Goal: Transaction & Acquisition: Purchase product/service

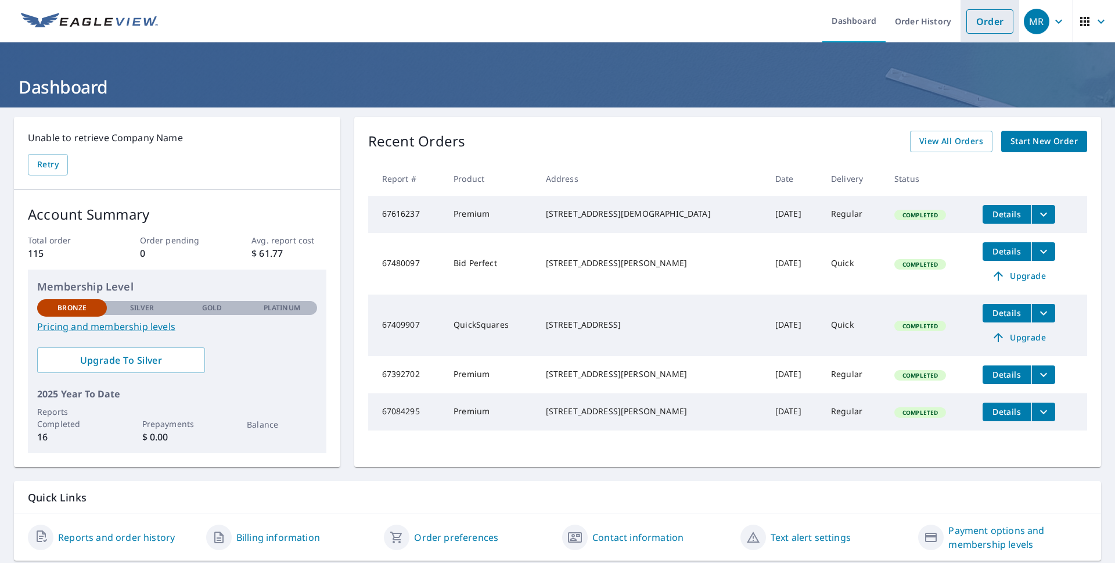
click at [974, 21] on link "Order" at bounding box center [990, 21] width 47 height 24
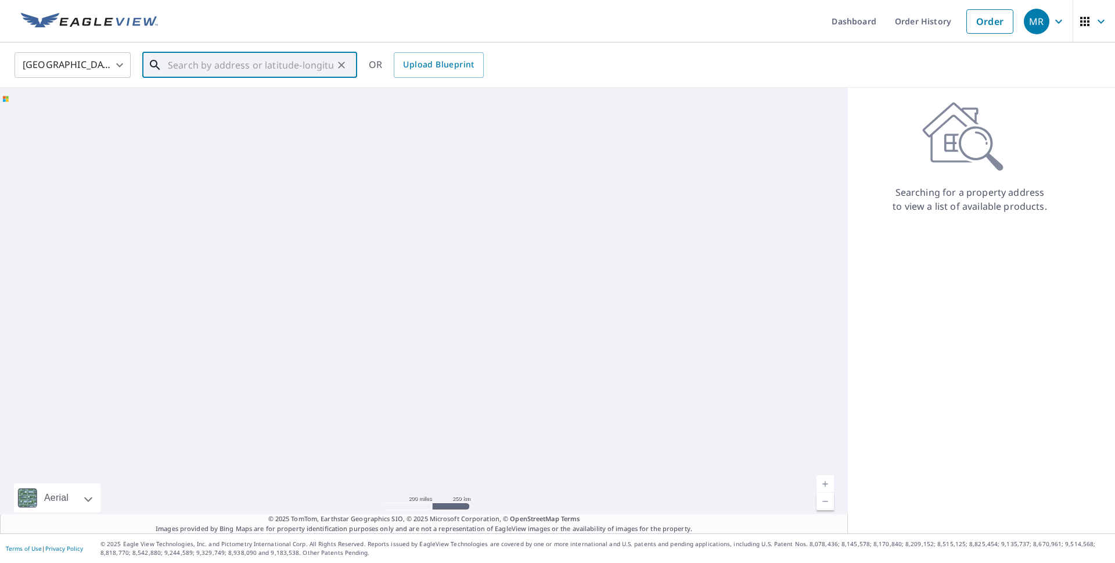
paste input "[STREET_ADDRESS]"
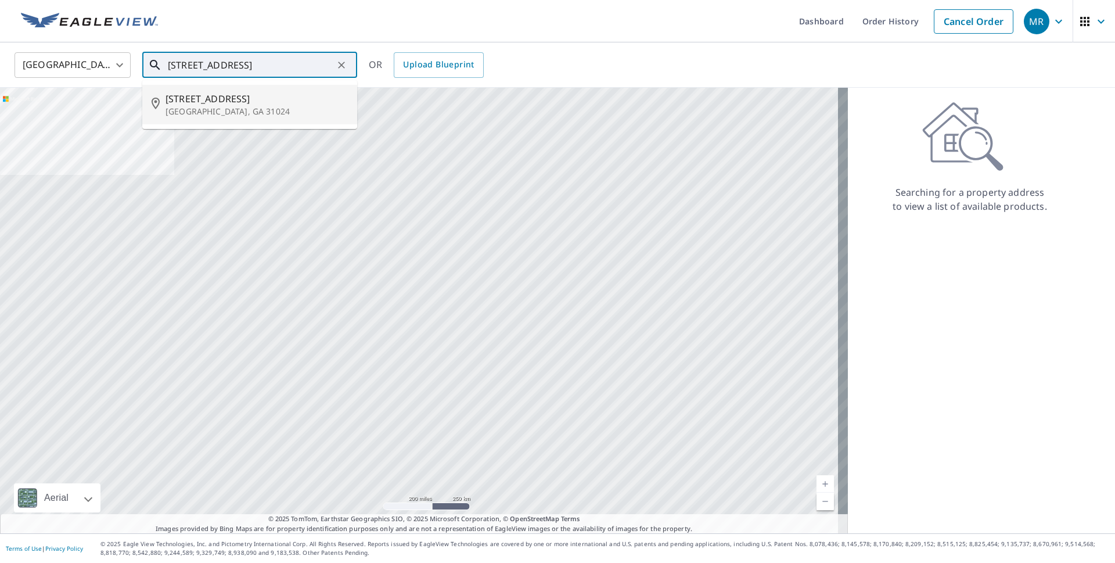
click at [241, 105] on span "[STREET_ADDRESS]" at bounding box center [257, 99] width 182 height 14
type input "[STREET_ADDRESS]"
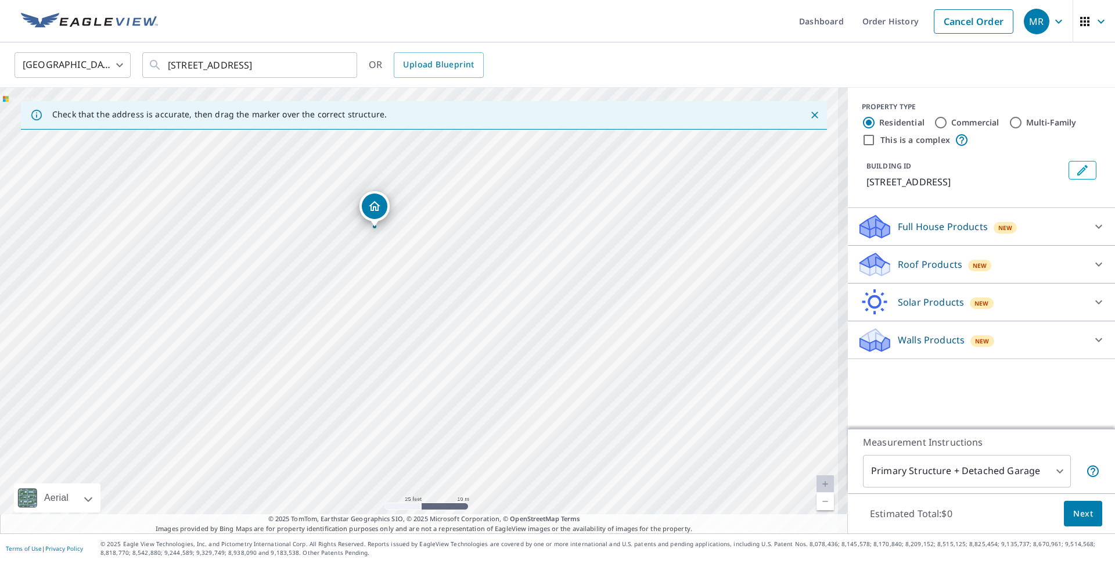
drag, startPoint x: 400, startPoint y: 272, endPoint x: 526, endPoint y: 388, distance: 171.4
click at [526, 388] on div "[STREET_ADDRESS]" at bounding box center [424, 311] width 848 height 446
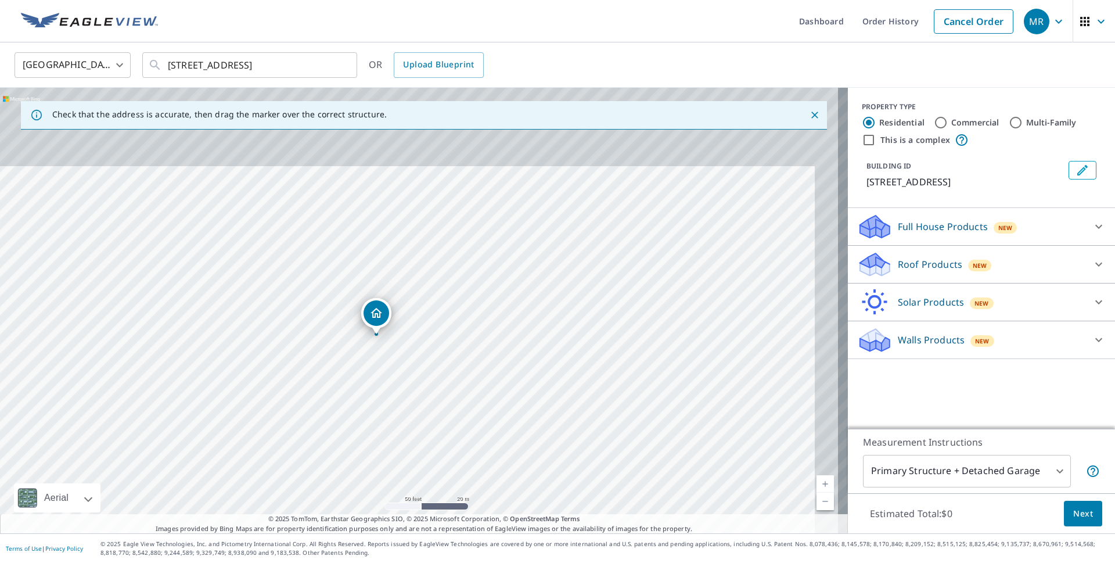
drag, startPoint x: 509, startPoint y: 276, endPoint x: 441, endPoint y: 356, distance: 105.5
click at [441, 356] on div "[STREET_ADDRESS]" at bounding box center [424, 311] width 848 height 446
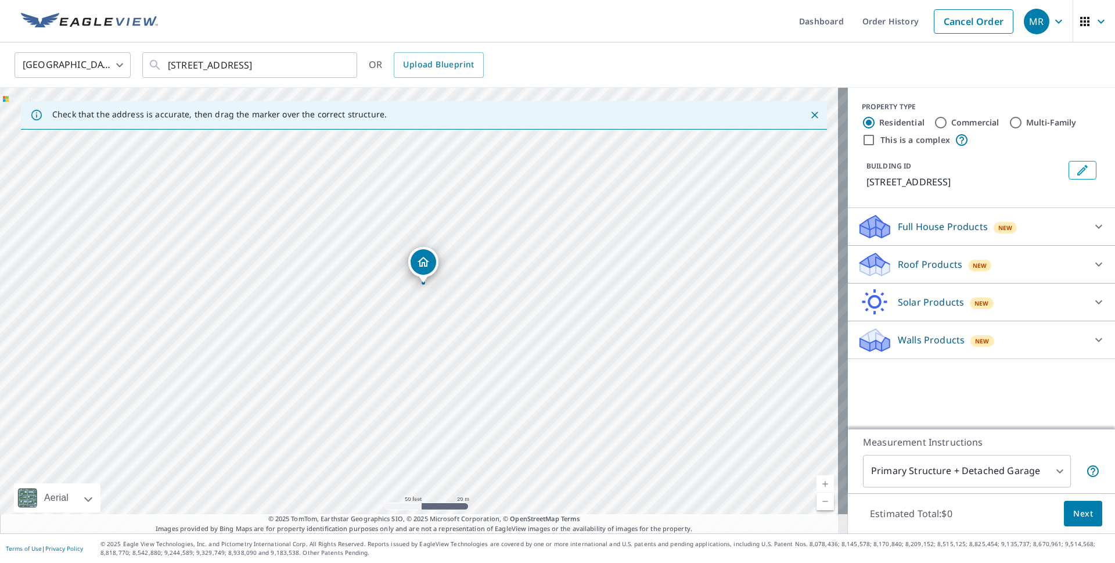
drag, startPoint x: 545, startPoint y: 322, endPoint x: 593, endPoint y: 271, distance: 69.5
click at [593, 271] on div "[STREET_ADDRESS]" at bounding box center [424, 311] width 848 height 446
drag, startPoint x: 466, startPoint y: 289, endPoint x: 450, endPoint y: 367, distance: 80.1
click at [450, 367] on div "[STREET_ADDRESS]" at bounding box center [424, 311] width 848 height 446
drag, startPoint x: 450, startPoint y: 362, endPoint x: 428, endPoint y: 387, distance: 32.5
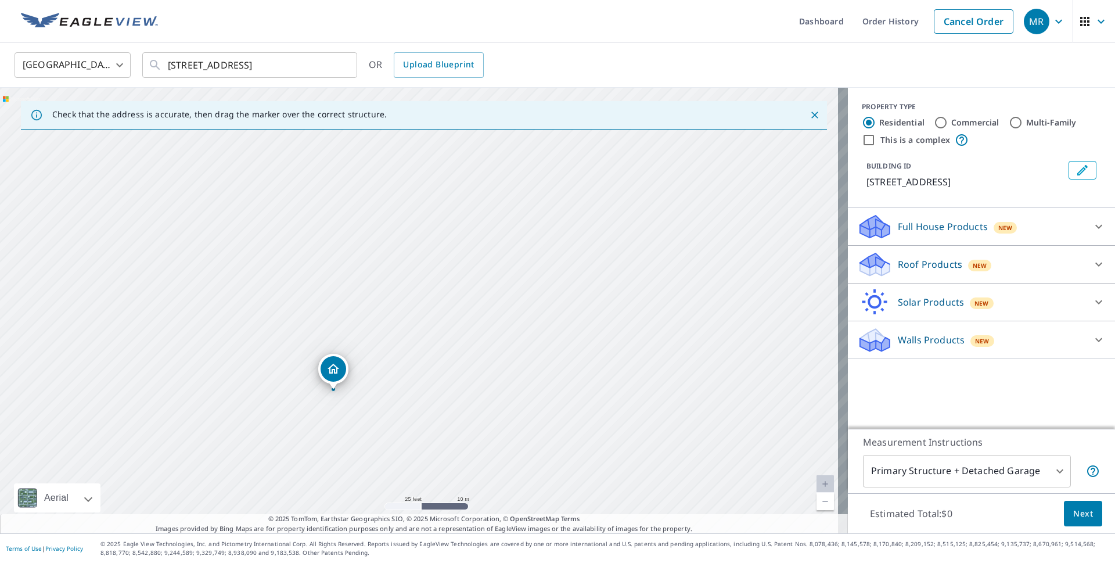
click at [428, 387] on div "[STREET_ADDRESS]" at bounding box center [424, 311] width 848 height 446
drag, startPoint x: 471, startPoint y: 360, endPoint x: 541, endPoint y: 311, distance: 85.1
click at [541, 311] on div "[STREET_ADDRESS]" at bounding box center [424, 311] width 848 height 446
drag, startPoint x: 478, startPoint y: 378, endPoint x: 470, endPoint y: 297, distance: 81.2
click at [470, 297] on div "[STREET_ADDRESS]" at bounding box center [424, 311] width 848 height 446
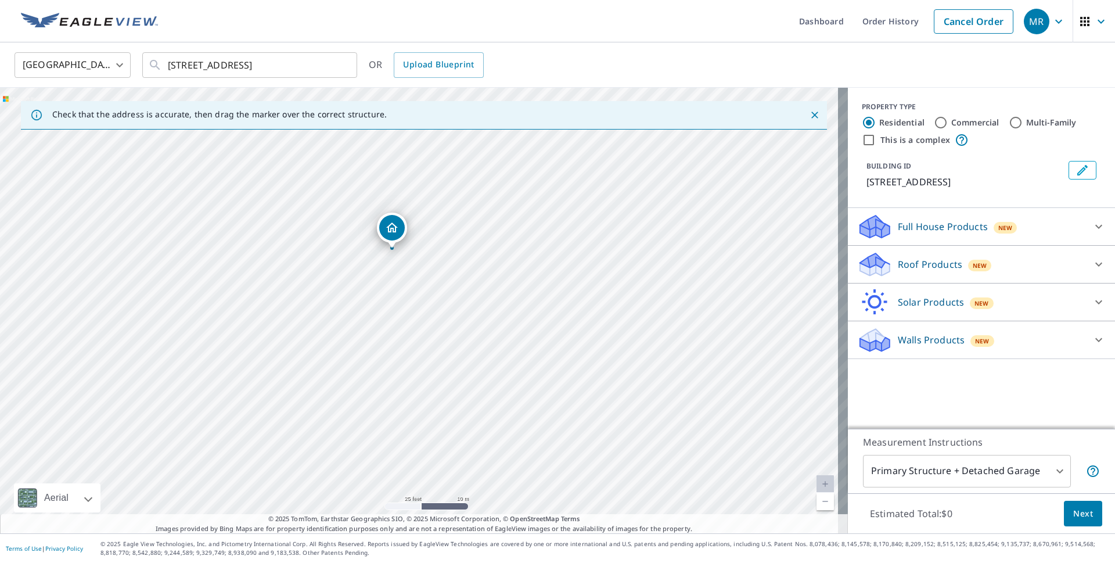
drag, startPoint x: 390, startPoint y: 242, endPoint x: 387, endPoint y: 231, distance: 12.0
click at [518, 312] on div "[STREET_ADDRESS]" at bounding box center [424, 311] width 848 height 446
click at [934, 122] on input "Commercial" at bounding box center [941, 123] width 14 height 14
radio input "true"
type input "4"
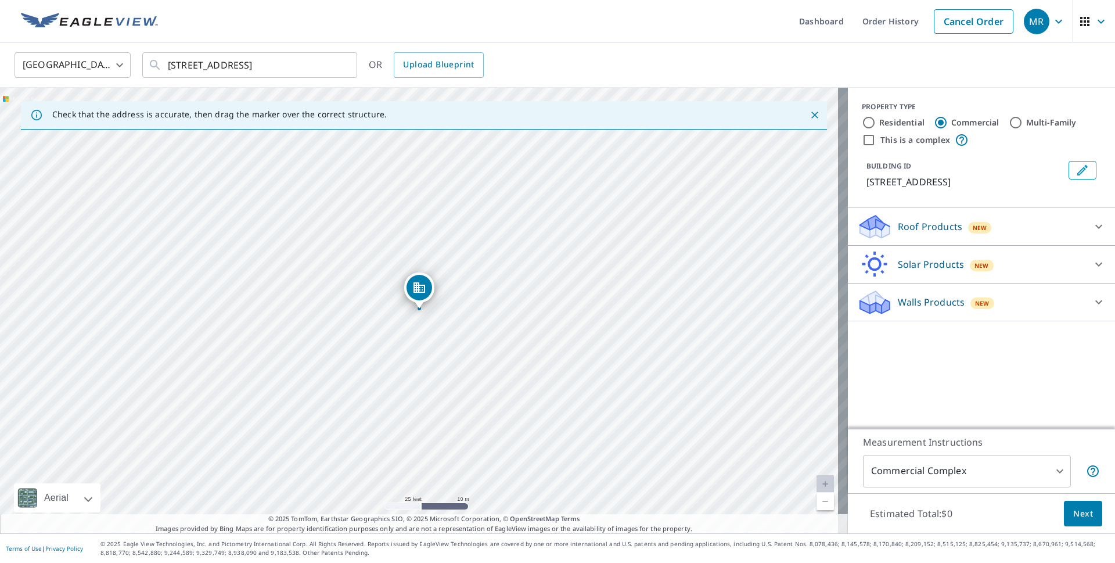
click at [936, 231] on p "Roof Products" at bounding box center [930, 227] width 64 height 14
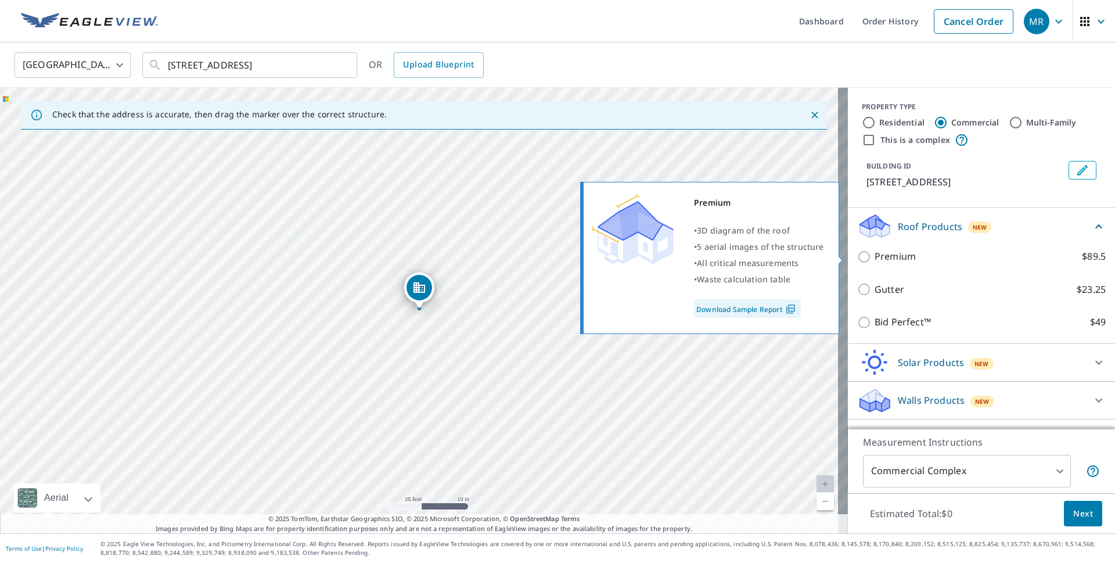
click at [857, 257] on input "Premium $89.5" at bounding box center [865, 257] width 17 height 14
checkbox input "true"
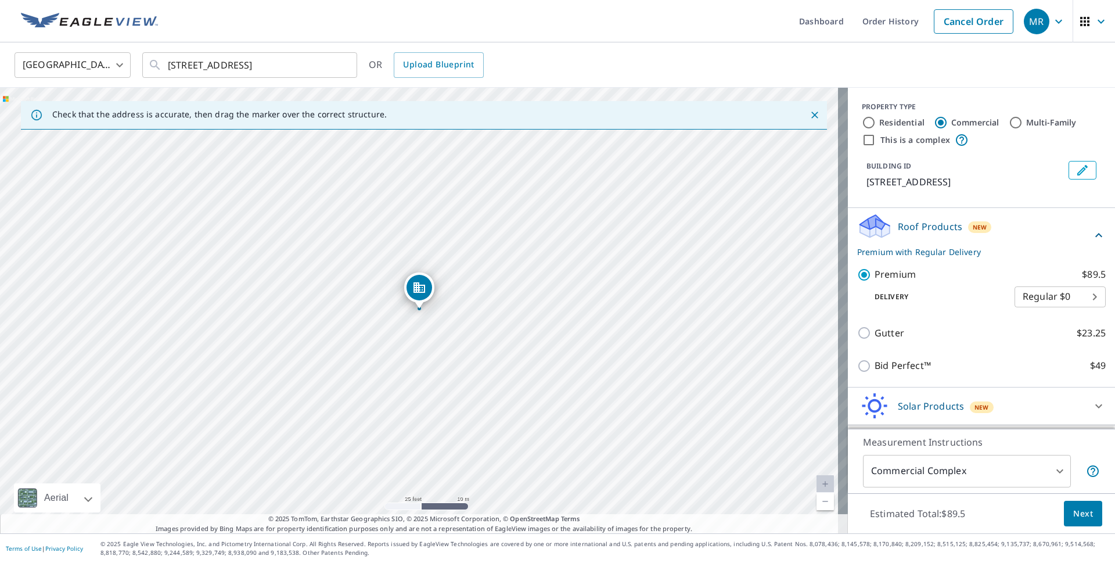
click at [862, 139] on input "This is a complex" at bounding box center [869, 140] width 14 height 14
checkbox input "true"
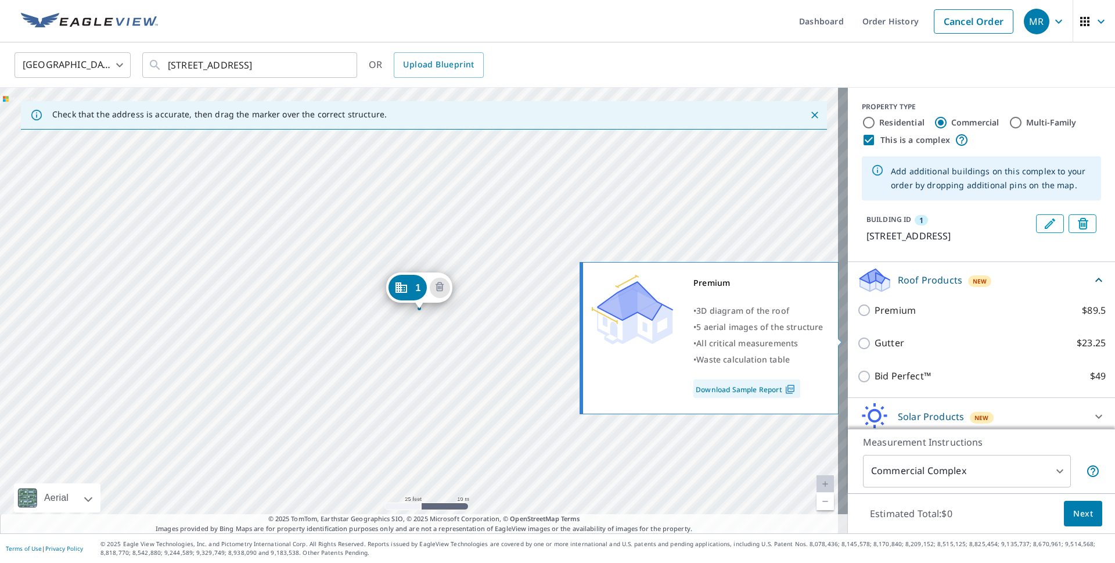
click at [857, 317] on input "Premium $89.5" at bounding box center [865, 310] width 17 height 14
checkbox input "true"
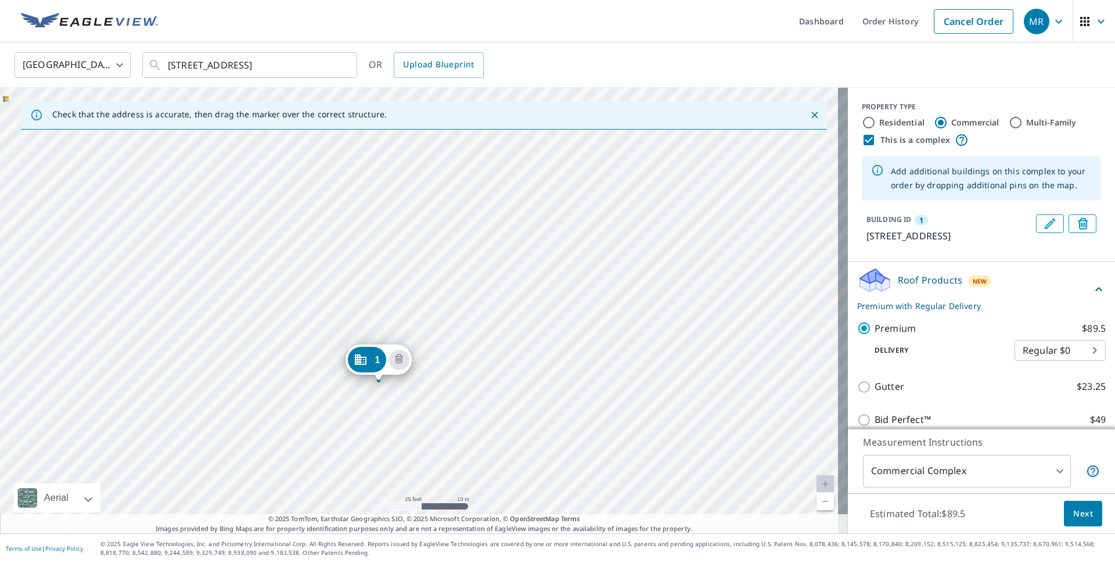
drag, startPoint x: 714, startPoint y: 303, endPoint x: 673, endPoint y: 375, distance: 82.7
click at [673, 375] on div "1 [STREET_ADDRESS]" at bounding box center [424, 311] width 848 height 446
drag, startPoint x: 667, startPoint y: 368, endPoint x: 643, endPoint y: 275, distance: 96.7
click at [643, 275] on div "1 [STREET_ADDRESS]" at bounding box center [424, 311] width 848 height 446
click at [439, 259] on icon "Delete building 1" at bounding box center [441, 258] width 8 height 9
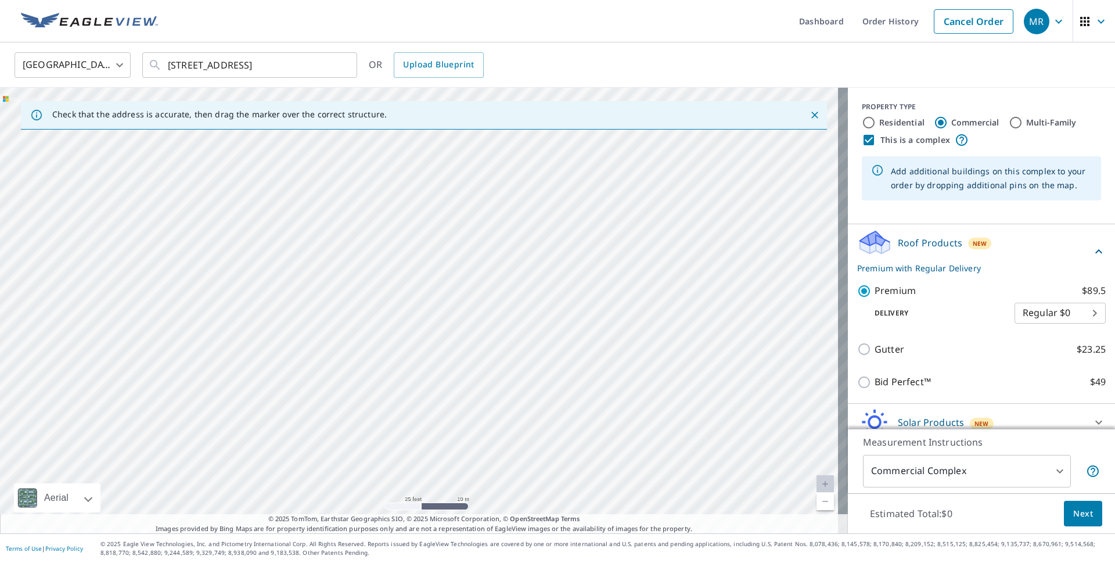
click at [417, 293] on div at bounding box center [424, 311] width 848 height 446
type input "[STREET_ADDRESS]"
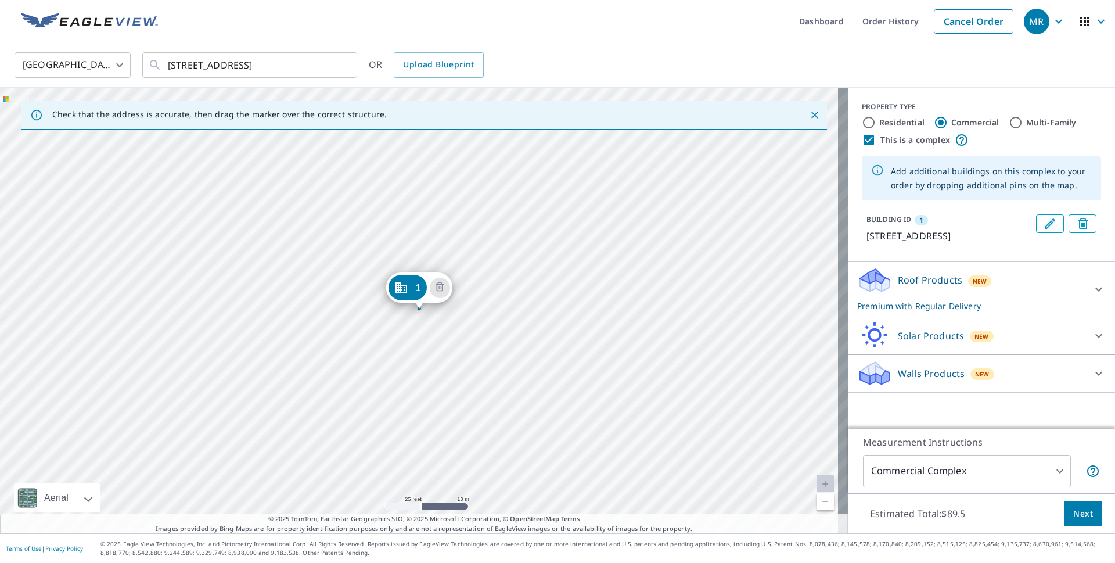
click at [931, 287] on p "Roof Products" at bounding box center [930, 280] width 64 height 14
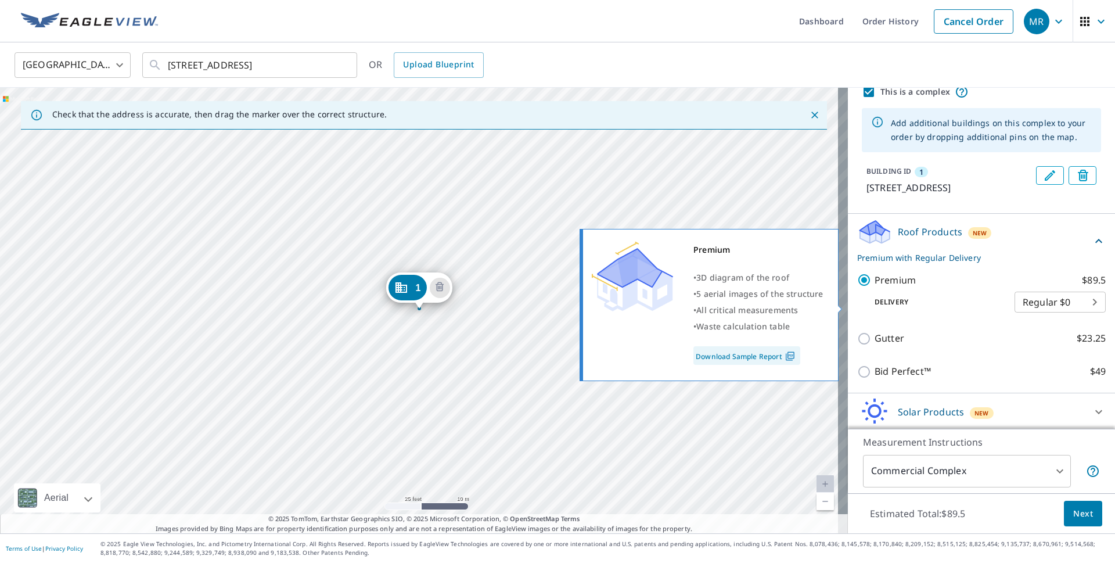
scroll to position [51, 0]
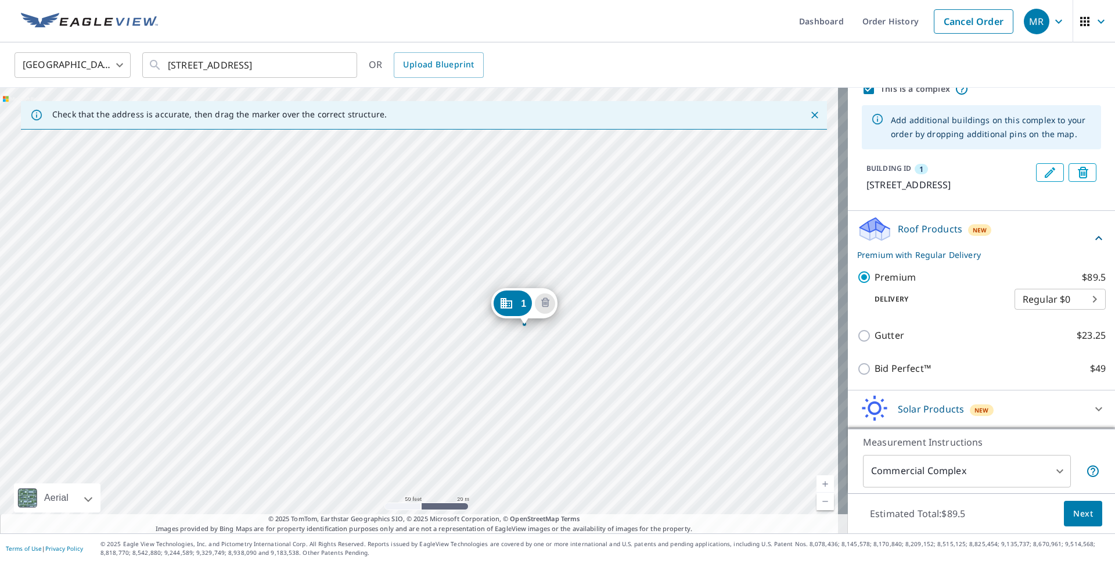
drag, startPoint x: 766, startPoint y: 421, endPoint x: 746, endPoint y: 426, distance: 19.7
click at [746, 426] on div "1 [STREET_ADDRESS]" at bounding box center [424, 311] width 848 height 446
click at [1087, 514] on button "Next" at bounding box center [1083, 514] width 38 height 26
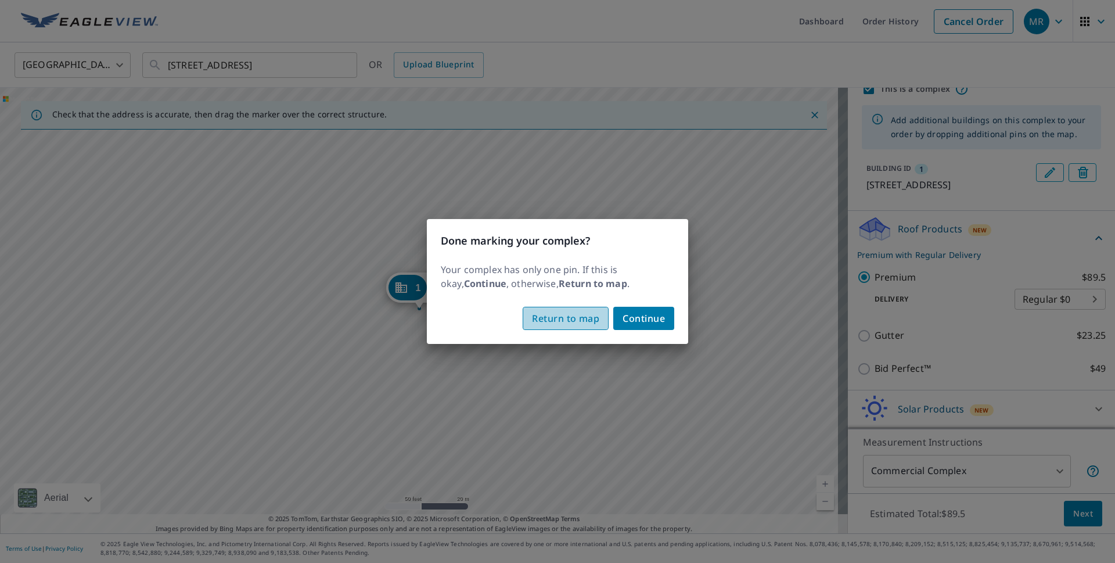
click at [579, 318] on span "Return to map" at bounding box center [565, 318] width 67 height 16
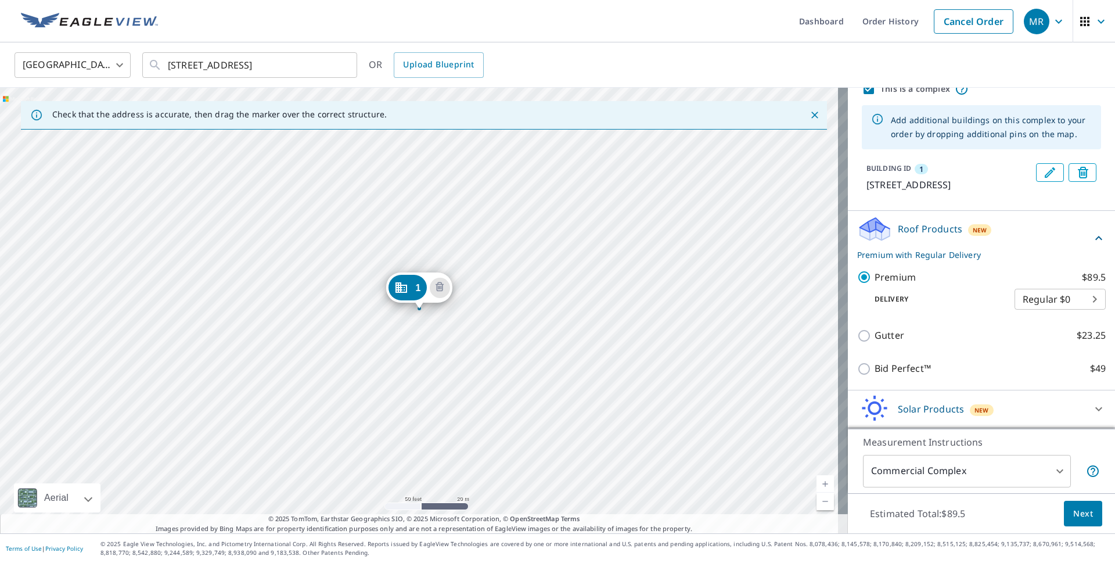
click at [418, 322] on div "1 [STREET_ADDRESS]" at bounding box center [424, 311] width 848 height 446
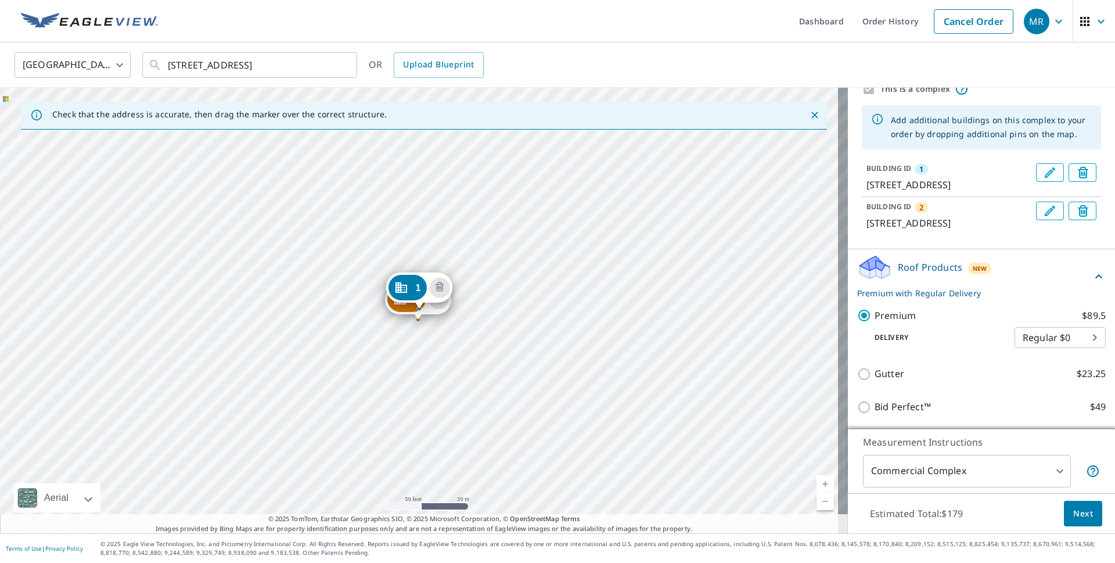
click at [417, 331] on div "2 [STREET_ADDRESS] 1 [STREET_ADDRESS]" at bounding box center [424, 311] width 848 height 446
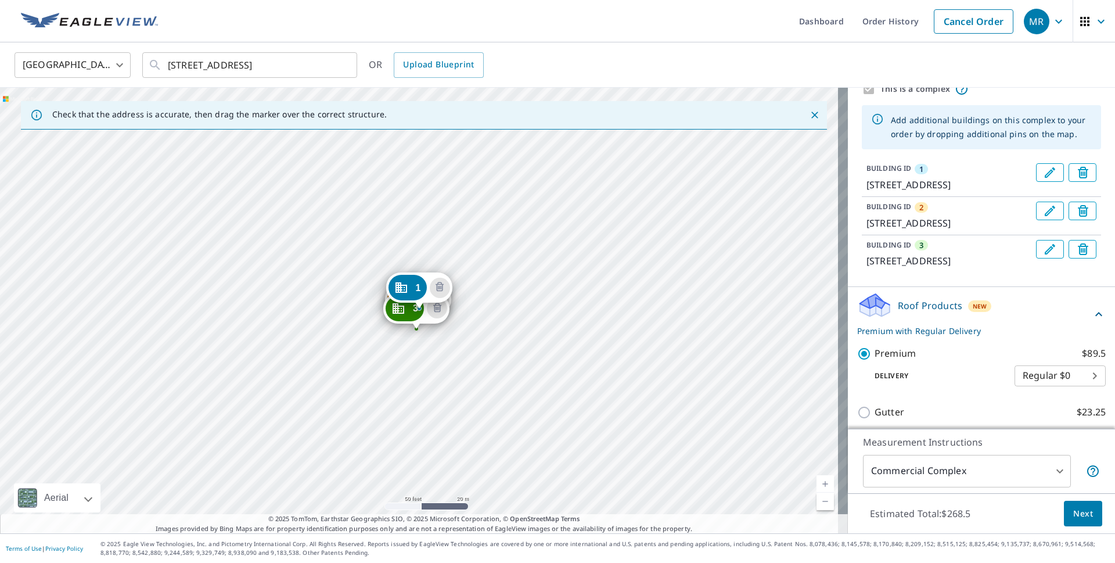
click at [414, 346] on div "2 [STREET_ADDRESS] 3 [STREET_ADDRESS] 1 [STREET_ADDRESS]" at bounding box center [424, 311] width 848 height 446
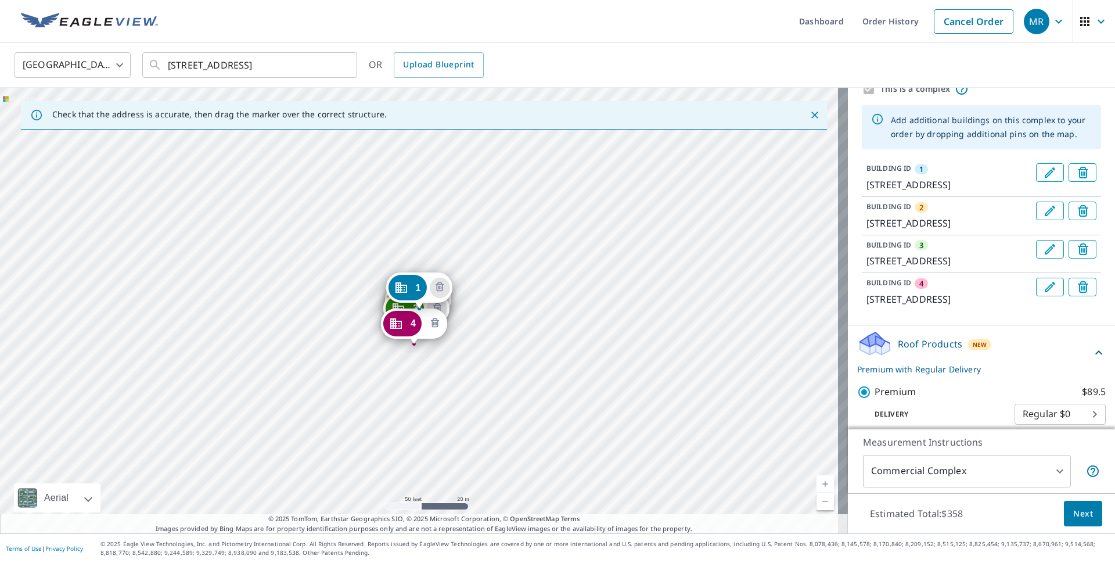
click at [431, 321] on icon "Delete building 4" at bounding box center [435, 324] width 14 height 14
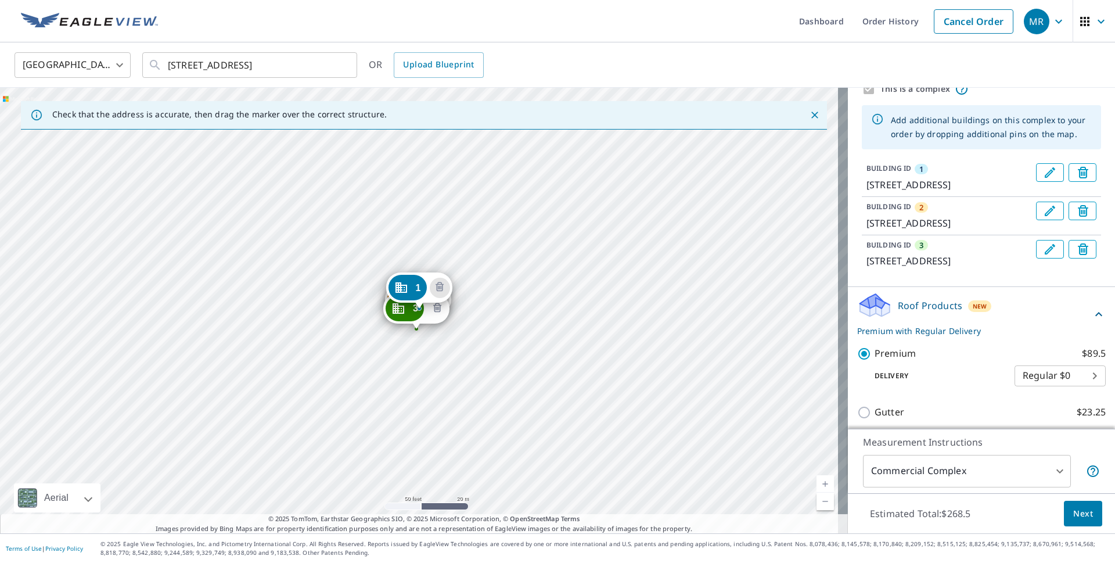
click at [439, 311] on icon "Delete building 3" at bounding box center [437, 307] width 8 height 9
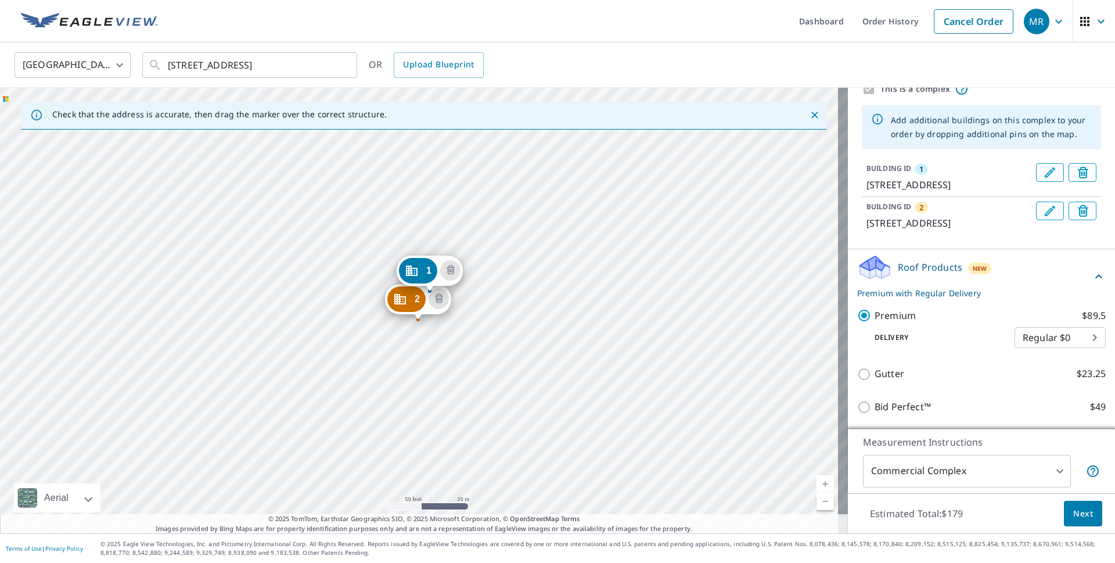
drag, startPoint x: 413, startPoint y: 287, endPoint x: 423, endPoint y: 270, distance: 20.3
click at [429, 316] on icon "Delete building 2" at bounding box center [428, 316] width 14 height 14
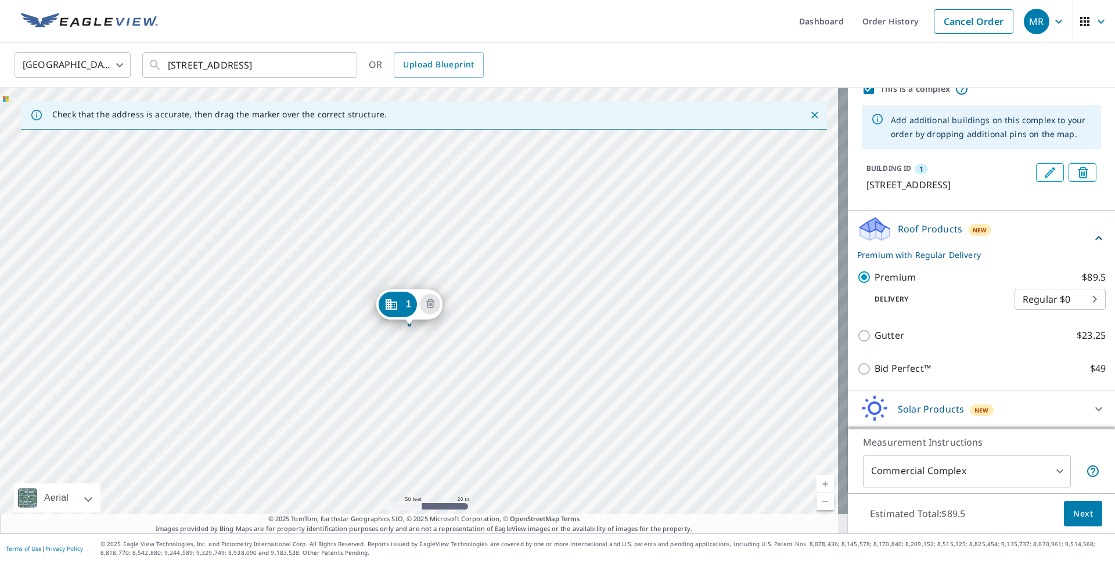
drag, startPoint x: 416, startPoint y: 289, endPoint x: 406, endPoint y: 306, distance: 19.0
click at [493, 221] on div "1 [STREET_ADDRESS]" at bounding box center [424, 311] width 848 height 446
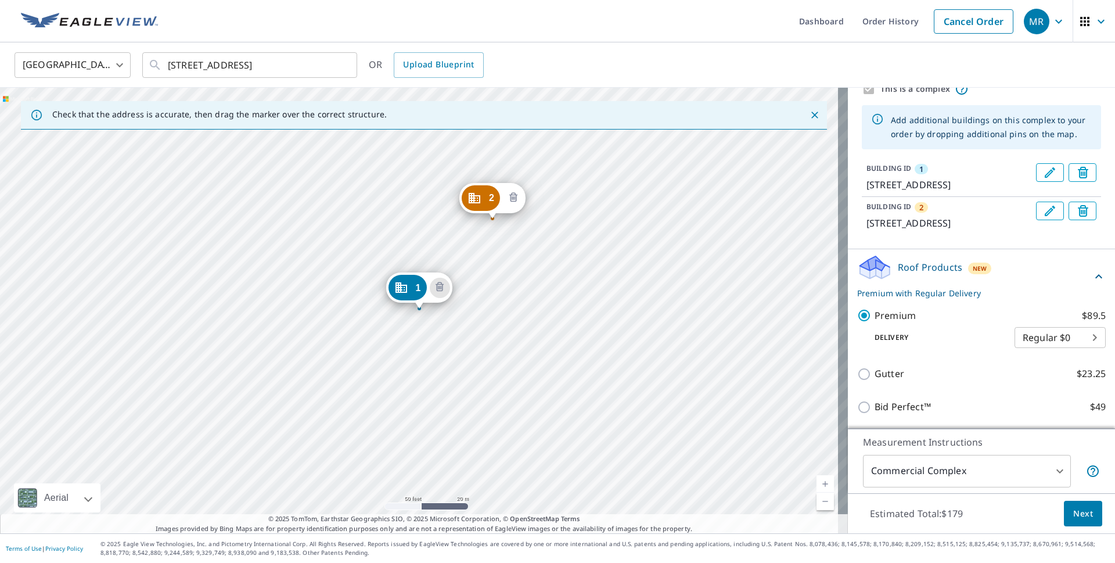
click at [516, 198] on icon "Delete building 2" at bounding box center [513, 196] width 8 height 9
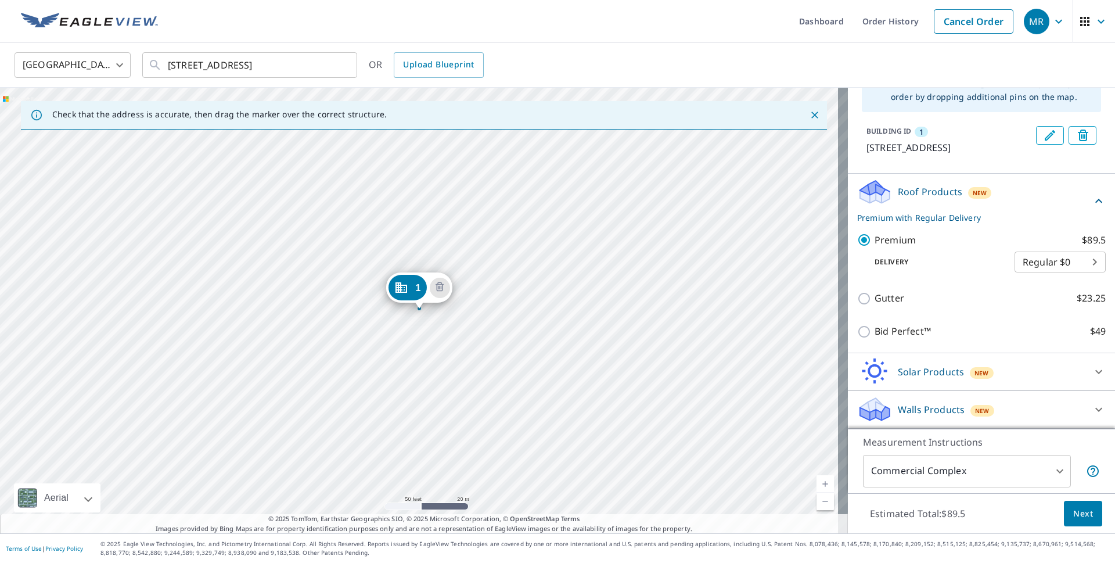
scroll to position [116, 0]
click at [1081, 514] on span "Next" at bounding box center [1084, 514] width 20 height 15
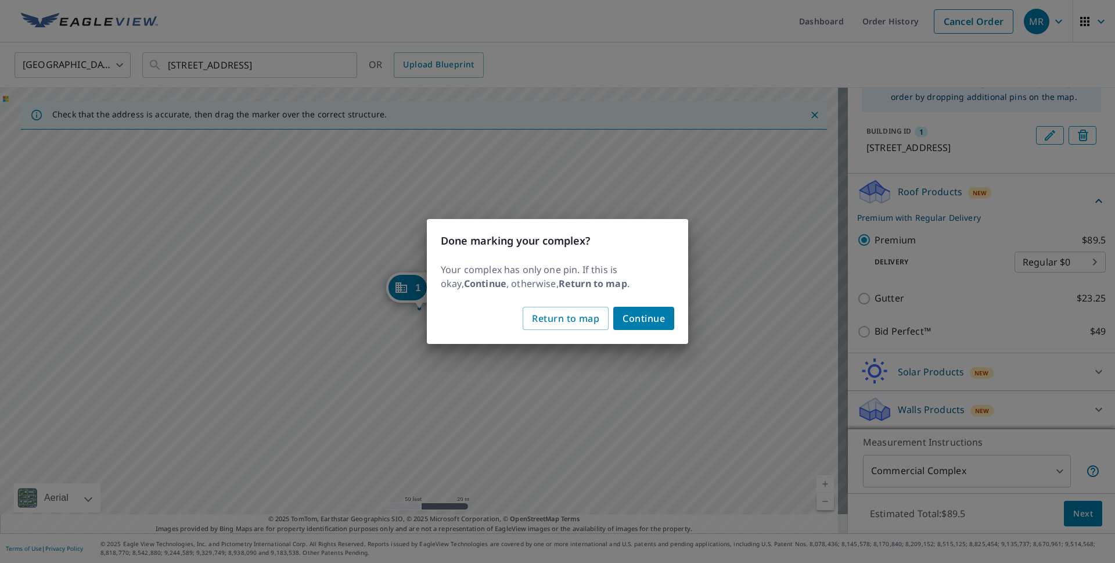
click at [651, 322] on span "Continue" at bounding box center [644, 318] width 42 height 16
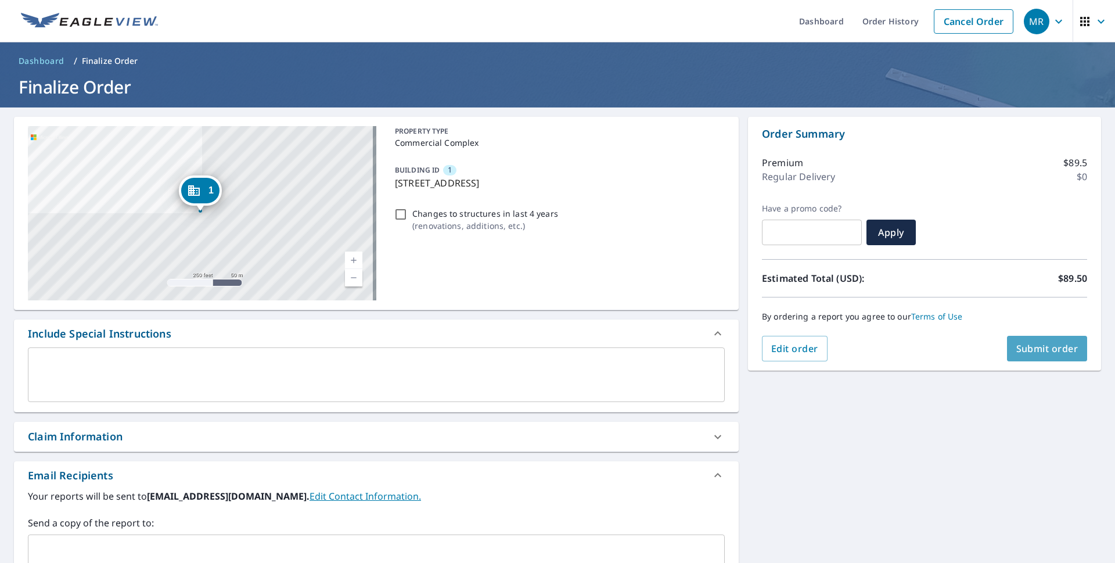
click at [1031, 346] on span "Submit order" at bounding box center [1048, 348] width 62 height 13
